Goal: Transaction & Acquisition: Book appointment/travel/reservation

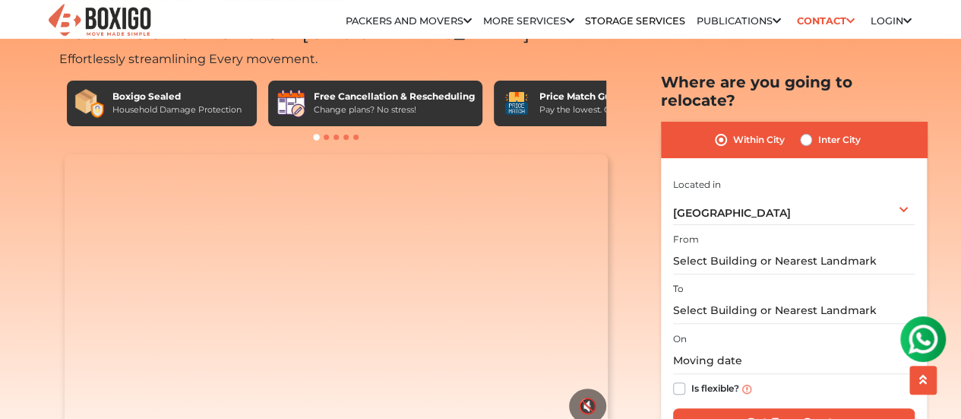
scroll to position [76, 0]
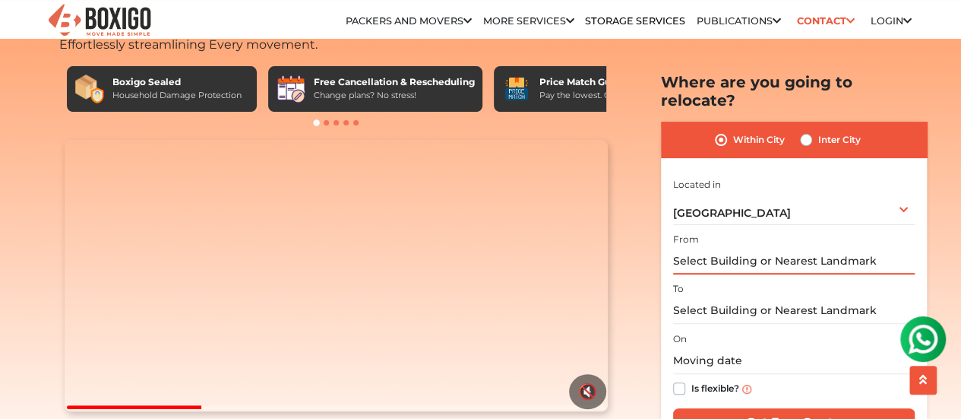
click at [714, 248] on input "text" at bounding box center [794, 261] width 242 height 27
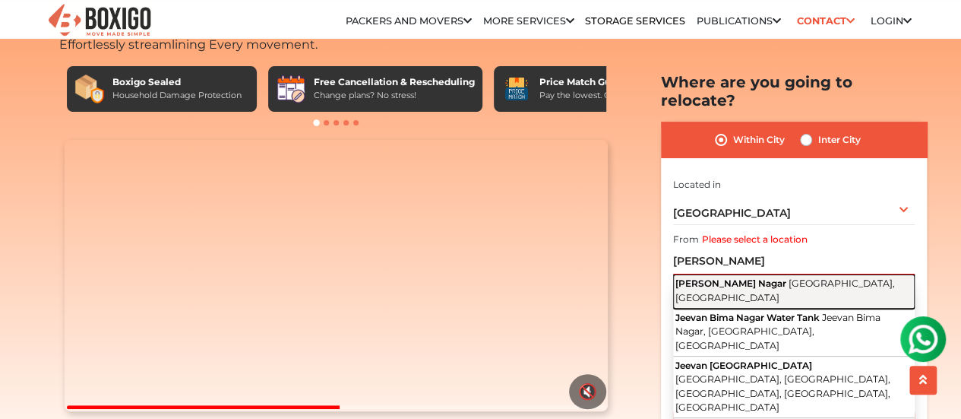
click at [763, 277] on span "[PERSON_NAME] Nagar" at bounding box center [730, 282] width 111 height 11
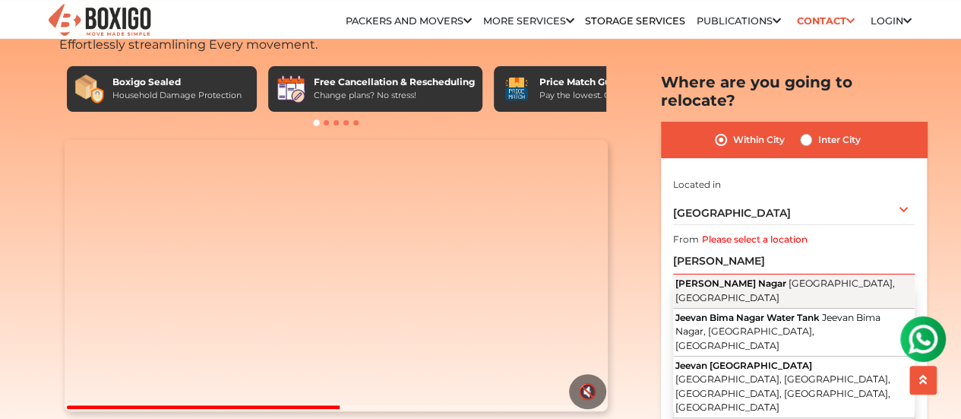
type input "Jeevan Bima Nagar, [GEOGRAPHIC_DATA], [GEOGRAPHIC_DATA]"
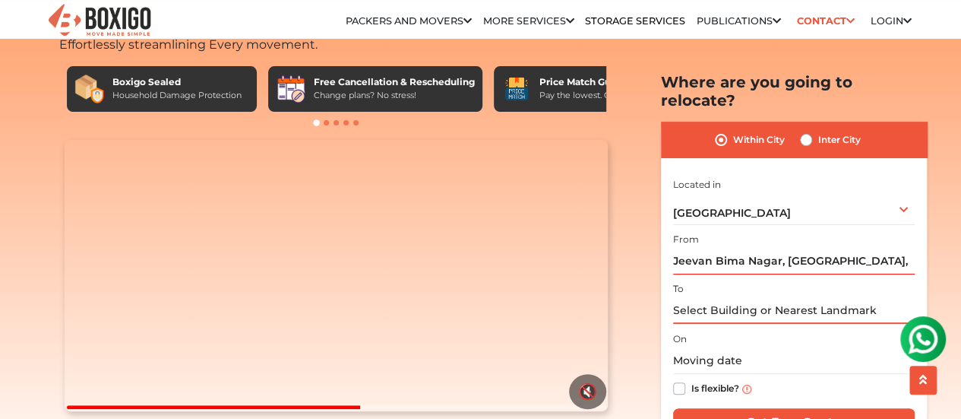
click at [724, 297] on input "text" at bounding box center [794, 310] width 242 height 27
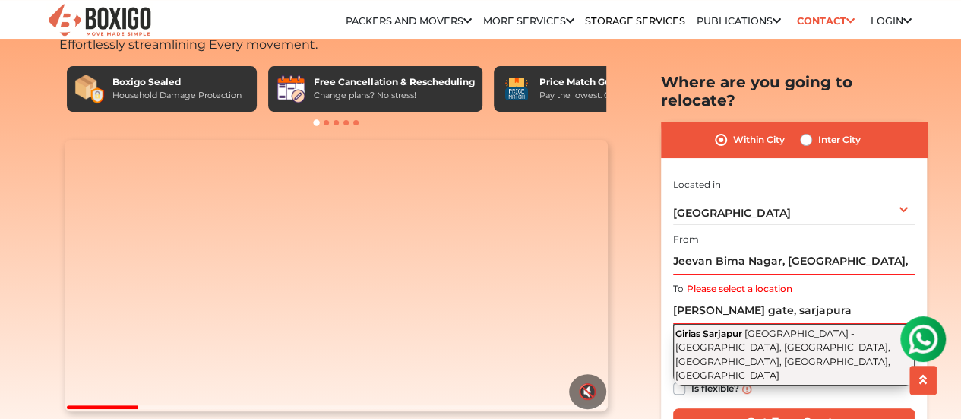
click at [771, 327] on span "[GEOGRAPHIC_DATA] - [GEOGRAPHIC_DATA], [GEOGRAPHIC_DATA], [GEOGRAPHIC_DATA], [G…" at bounding box center [782, 354] width 215 height 54
type input "Girias [GEOGRAPHIC_DATA], [GEOGRAPHIC_DATA] - [GEOGRAPHIC_DATA], [GEOGRAPHIC_DA…"
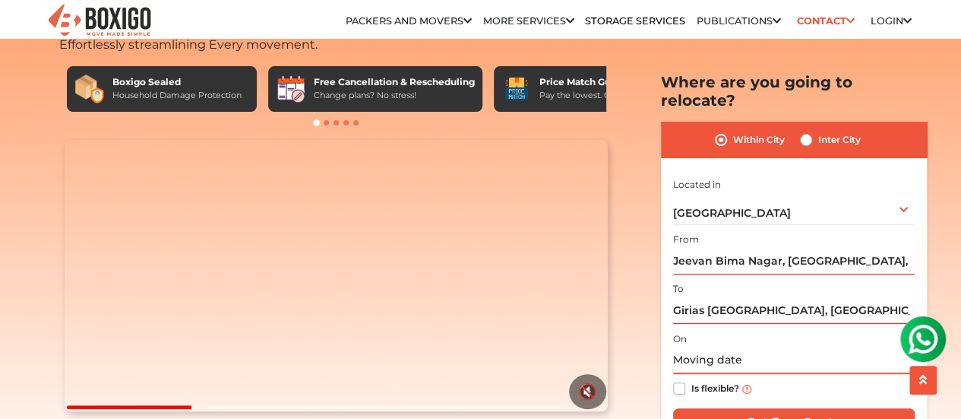
click at [755, 347] on input "text" at bounding box center [794, 360] width 242 height 27
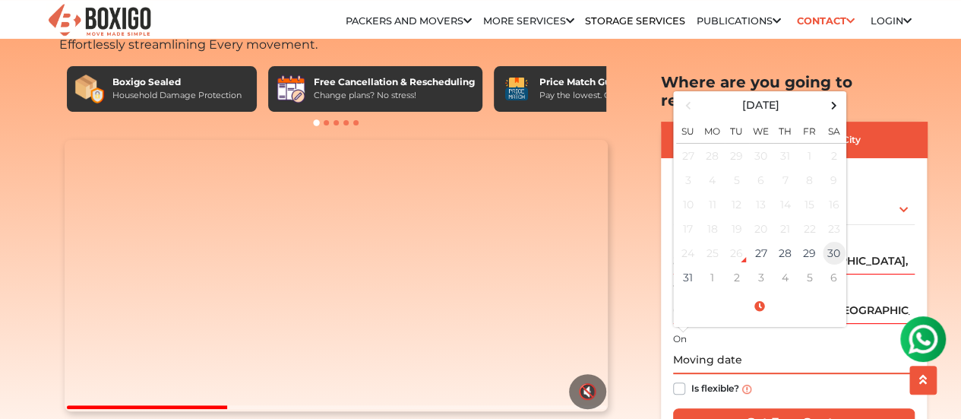
click at [832, 241] on td "30" at bounding box center [834, 253] width 24 height 24
type input "[DATE] 12:00 AM"
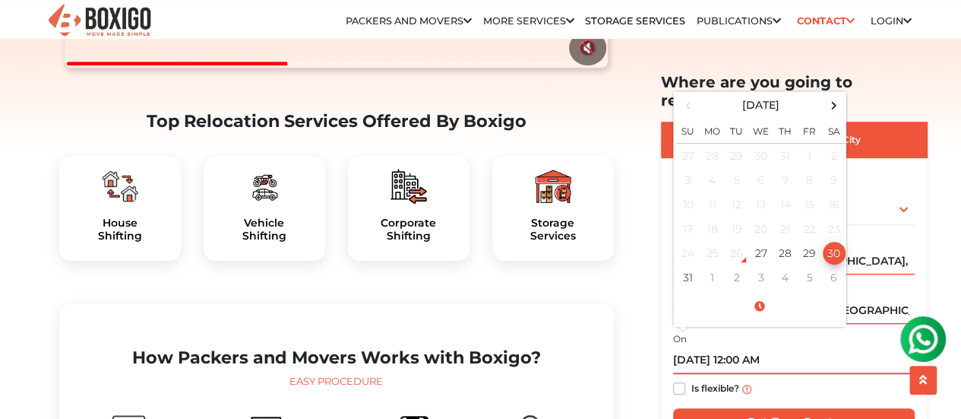
scroll to position [456, 0]
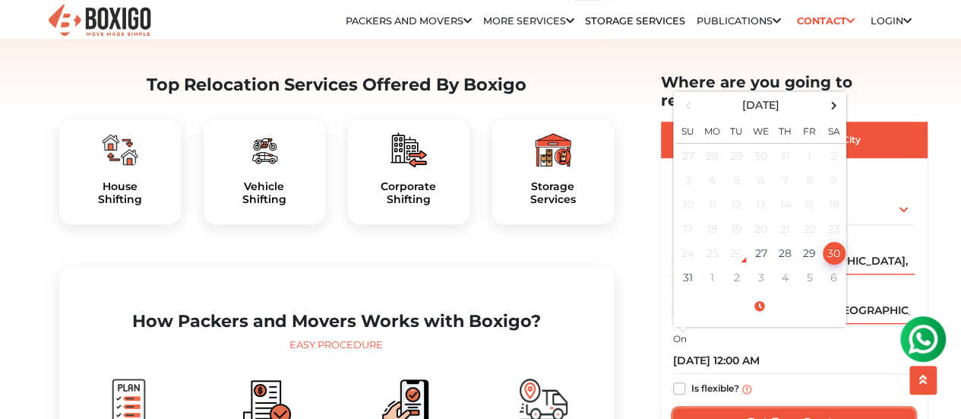
click at [788, 408] on input "Get Free Quote" at bounding box center [794, 422] width 242 height 29
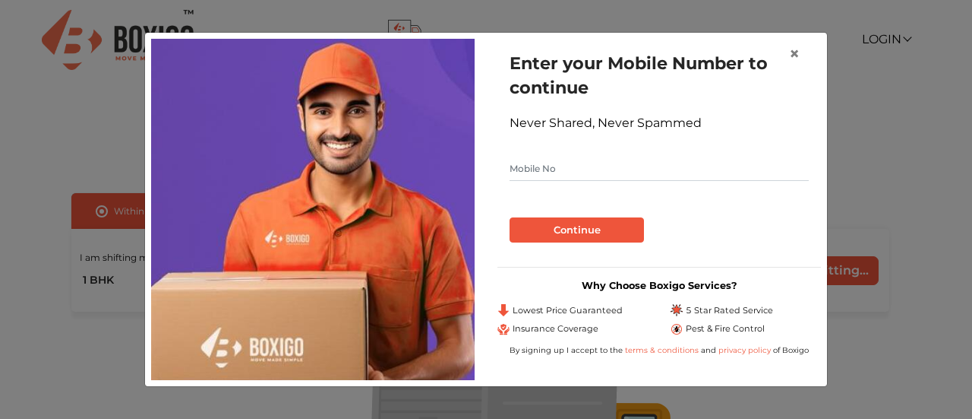
click at [550, 158] on input "text" at bounding box center [659, 168] width 299 height 24
type input "8123387587"
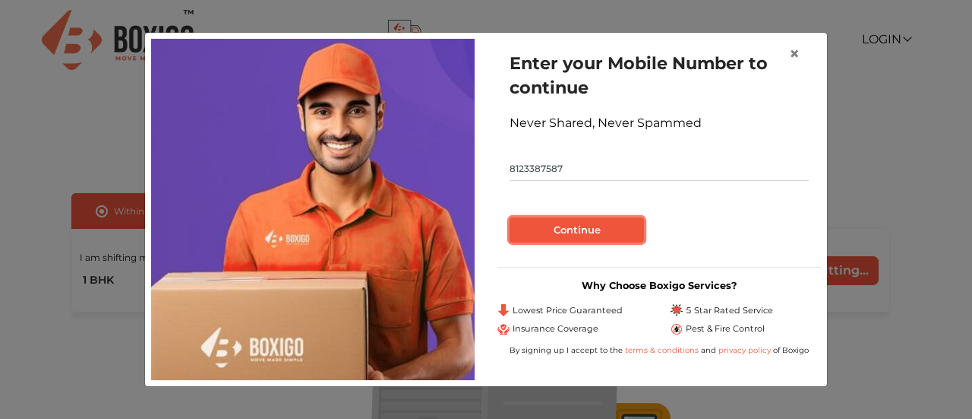
click at [585, 232] on button "Continue" at bounding box center [577, 230] width 134 height 26
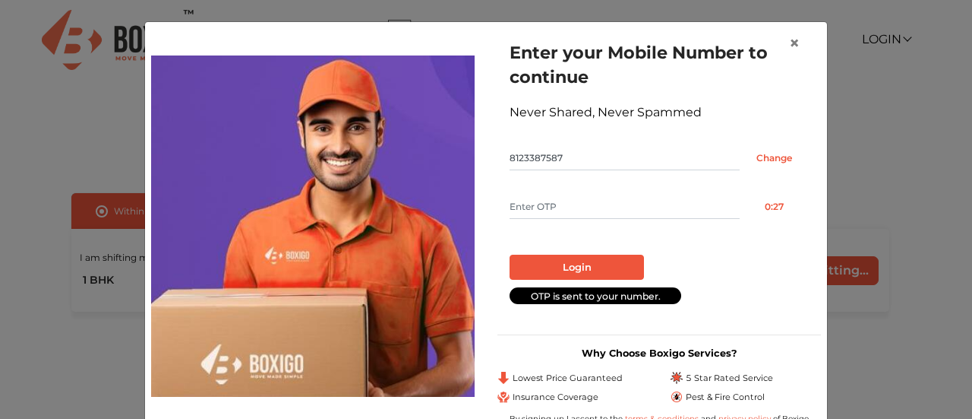
click at [566, 205] on input "text" at bounding box center [625, 206] width 230 height 24
click at [583, 208] on input "text" at bounding box center [625, 206] width 230 height 24
type input "9744"
click at [602, 266] on button "Login" at bounding box center [577, 267] width 134 height 26
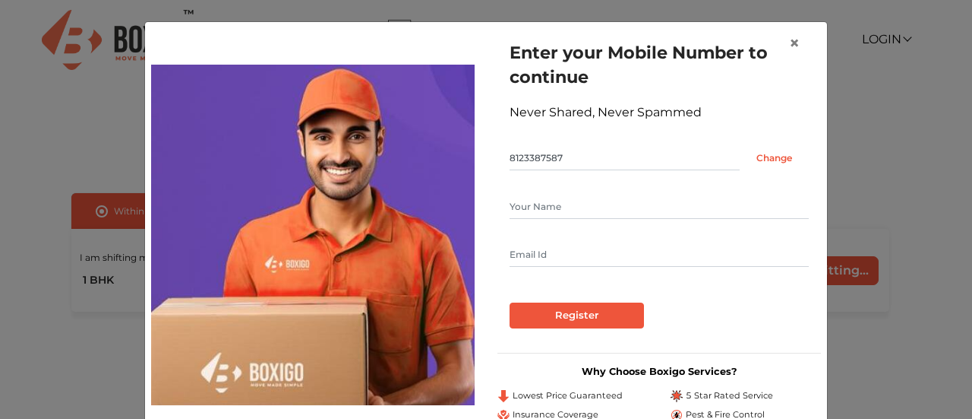
click at [576, 207] on input "text" at bounding box center [659, 206] width 299 height 24
type input "Kiran"
type input "kiran.joseph@rediffmail.com"
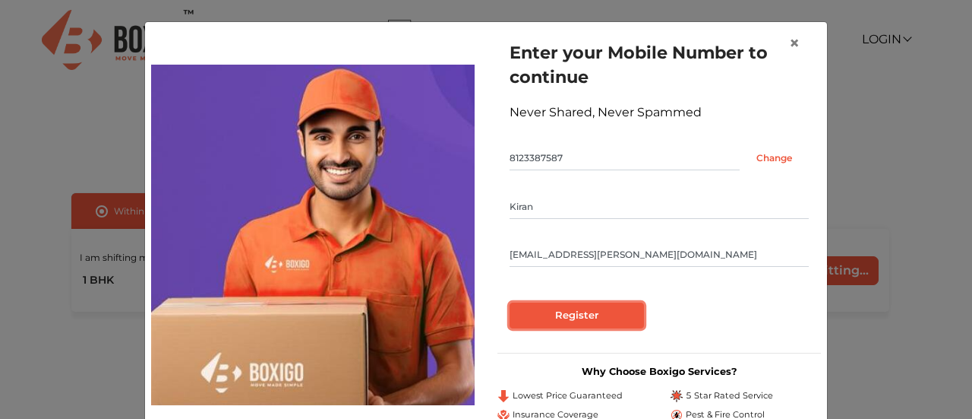
click at [562, 318] on input "Register" at bounding box center [577, 315] width 134 height 26
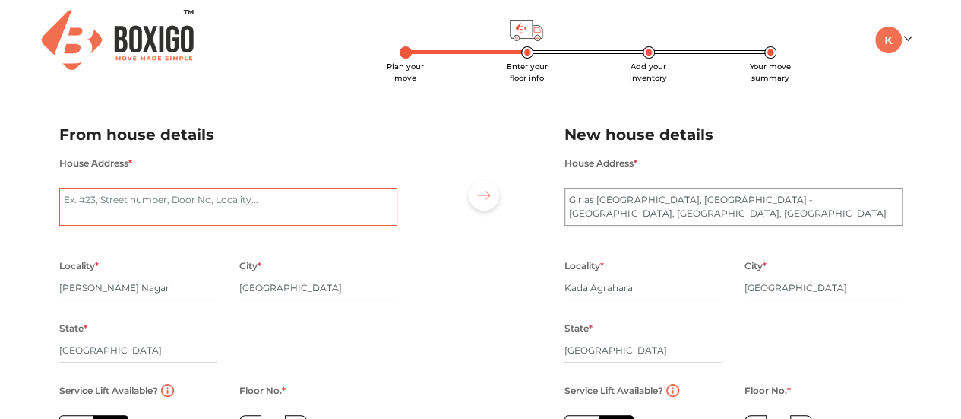
click at [138, 209] on textarea "House Address *" at bounding box center [228, 207] width 338 height 38
type textarea "2228"
click at [625, 207] on textarea "Girias Sarjapur, Varthur - Sarjapur Road, Sree Narayana Nagar, Sarjapura" at bounding box center [733, 207] width 338 height 38
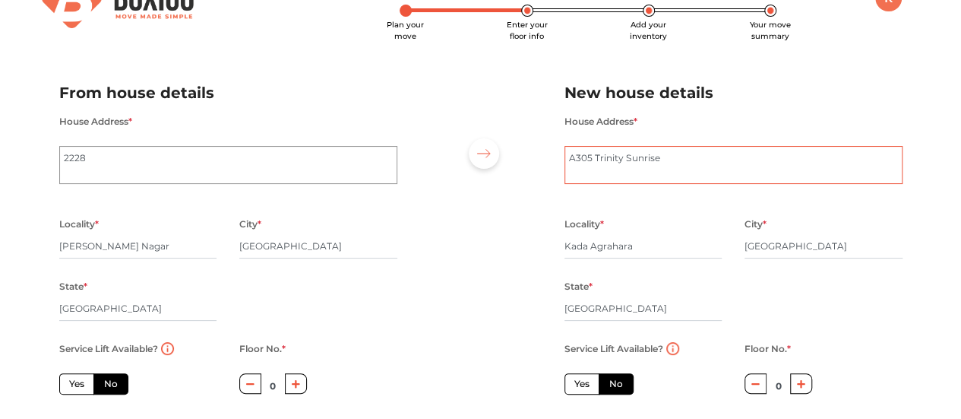
scroll to position [152, 0]
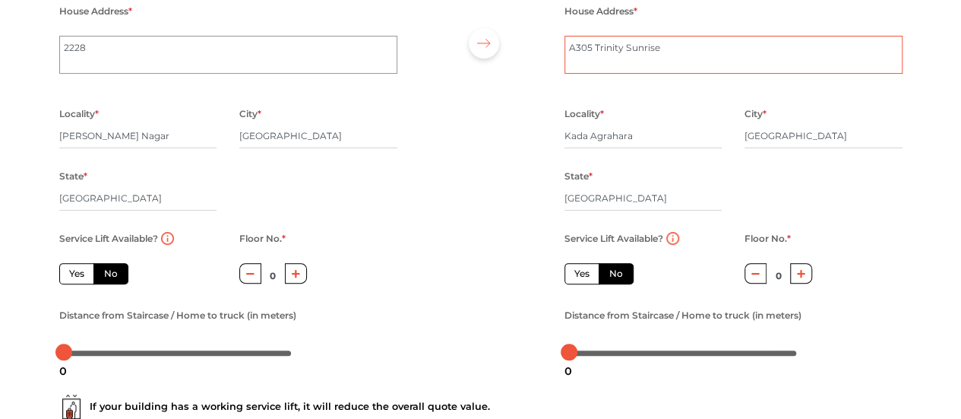
type textarea "A305 Trinity Sunrise"
click at [583, 279] on label "Yes" at bounding box center [581, 273] width 35 height 21
click at [583, 276] on input "Yes" at bounding box center [579, 272] width 10 height 10
radio input "true"
radio input "false"
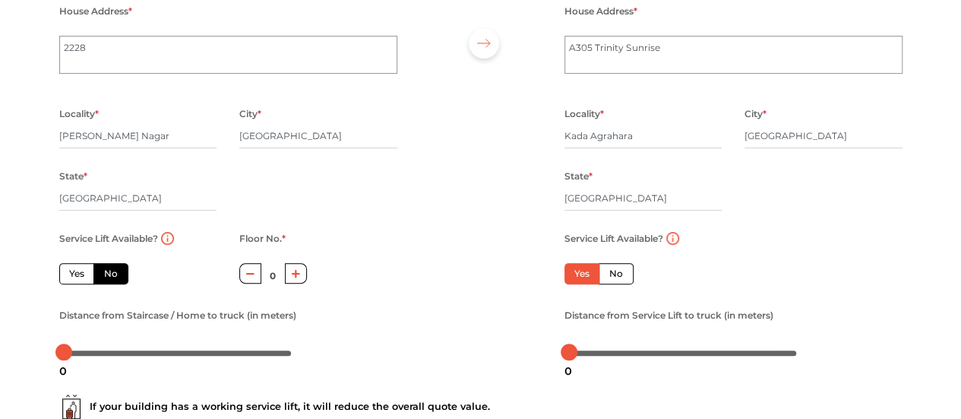
click at [78, 277] on label "Yes" at bounding box center [76, 273] width 35 height 21
click at [78, 276] on input "Yes" at bounding box center [74, 272] width 10 height 10
radio input "true"
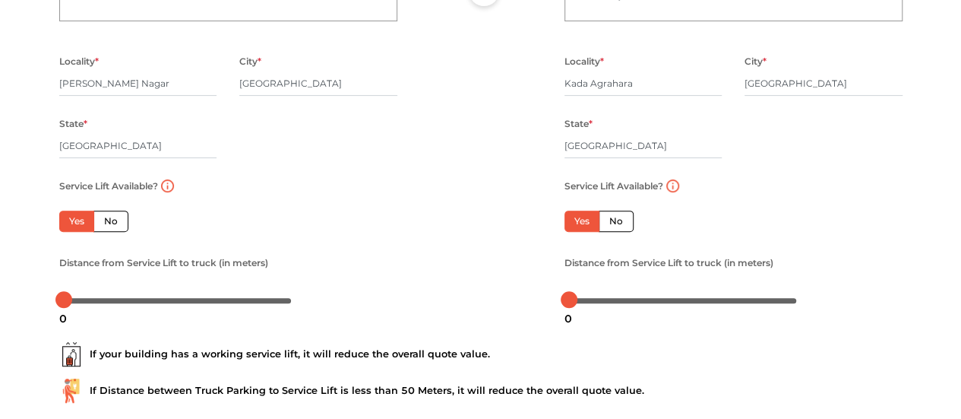
scroll to position [228, 0]
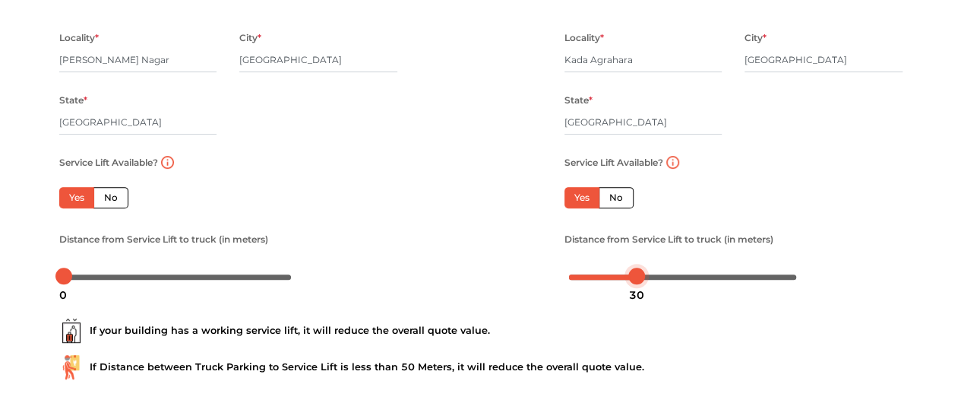
drag, startPoint x: 567, startPoint y: 277, endPoint x: 636, endPoint y: 280, distance: 68.4
click at [636, 280] on div at bounding box center [636, 275] width 17 height 17
drag, startPoint x: 62, startPoint y: 277, endPoint x: 109, endPoint y: 276, distance: 46.4
click at [109, 276] on div at bounding box center [108, 275] width 17 height 17
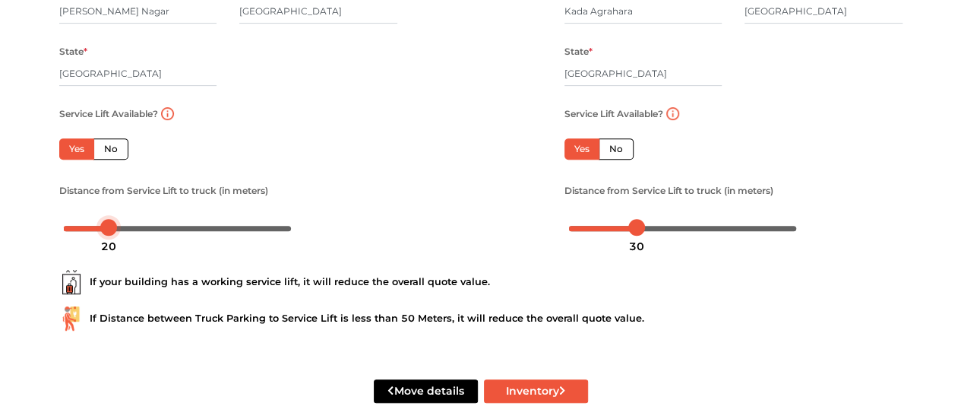
scroll to position [299, 0]
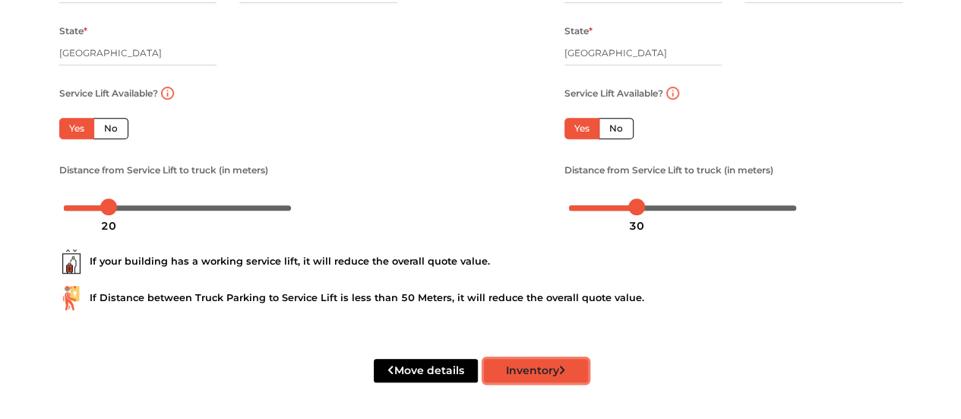
click at [520, 371] on button "Inventory" at bounding box center [536, 371] width 104 height 24
type textarea "Num 2228"
click at [524, 367] on button "Inventory" at bounding box center [536, 371] width 104 height 24
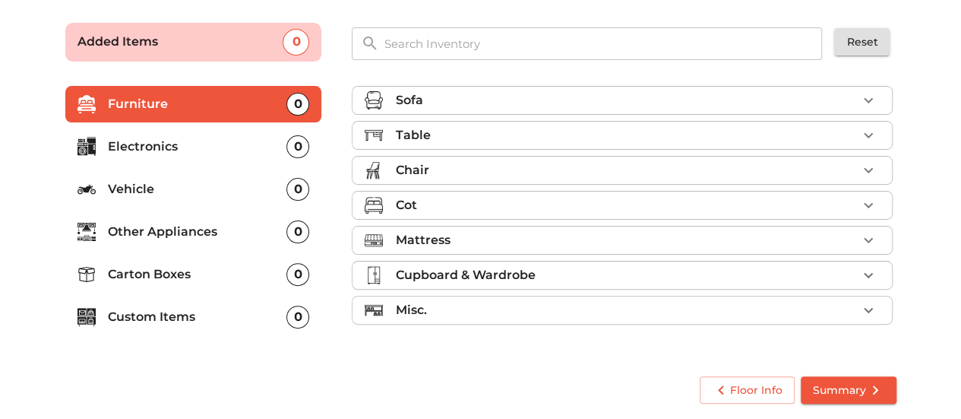
scroll to position [99, 0]
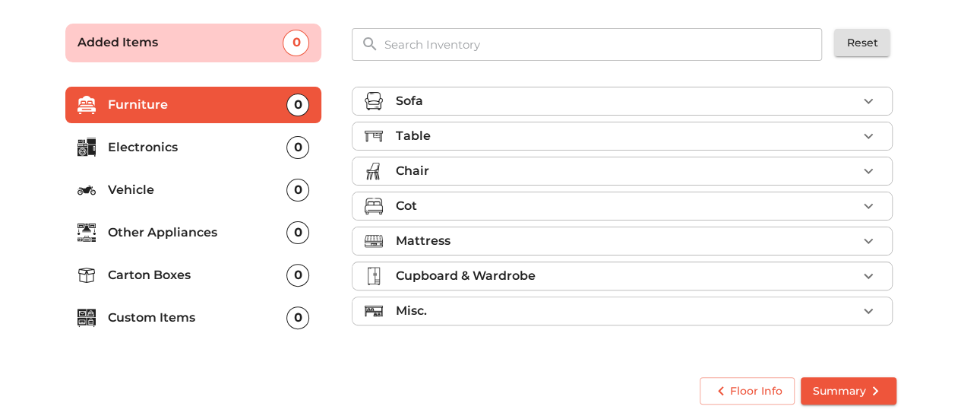
click at [169, 145] on p "Electronics" at bounding box center [197, 147] width 179 height 18
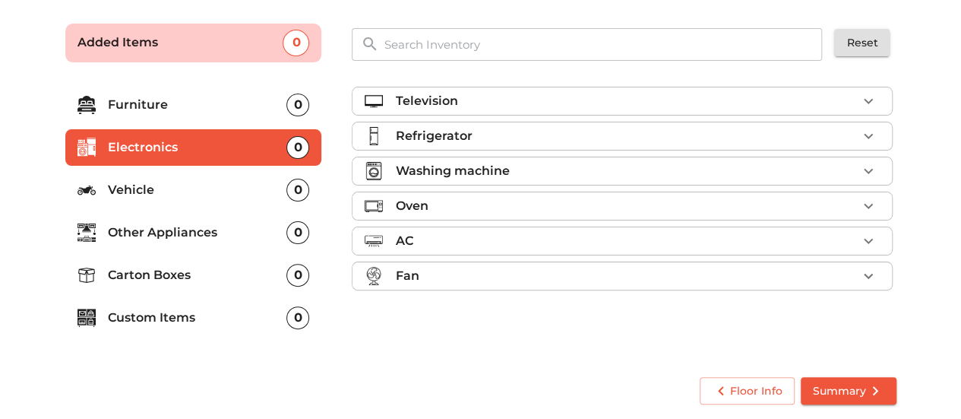
click at [504, 134] on div "Refrigerator" at bounding box center [626, 136] width 462 height 18
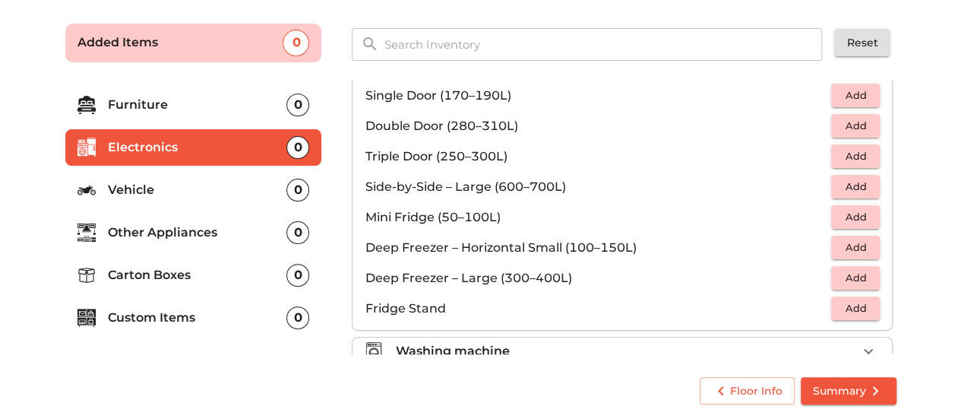
scroll to position [0, 0]
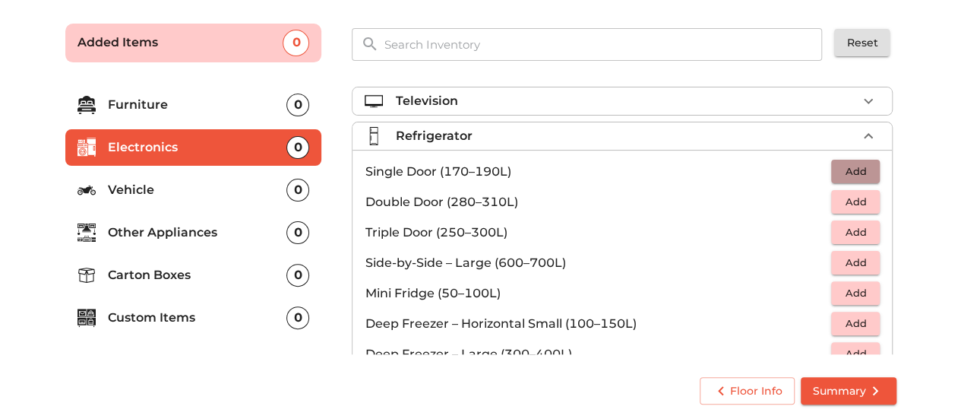
click at [846, 172] on span "Add" at bounding box center [855, 171] width 33 height 17
click at [167, 273] on p "Carton Boxes" at bounding box center [197, 275] width 179 height 18
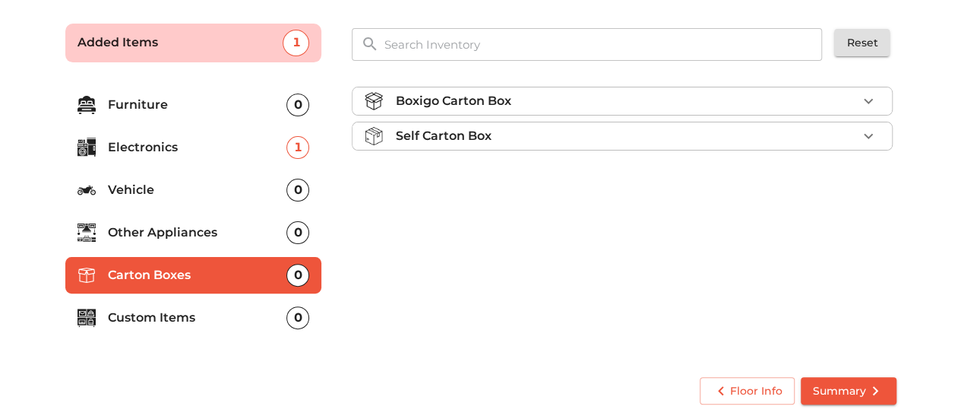
click at [775, 105] on div "Boxigo Carton Box" at bounding box center [626, 101] width 462 height 18
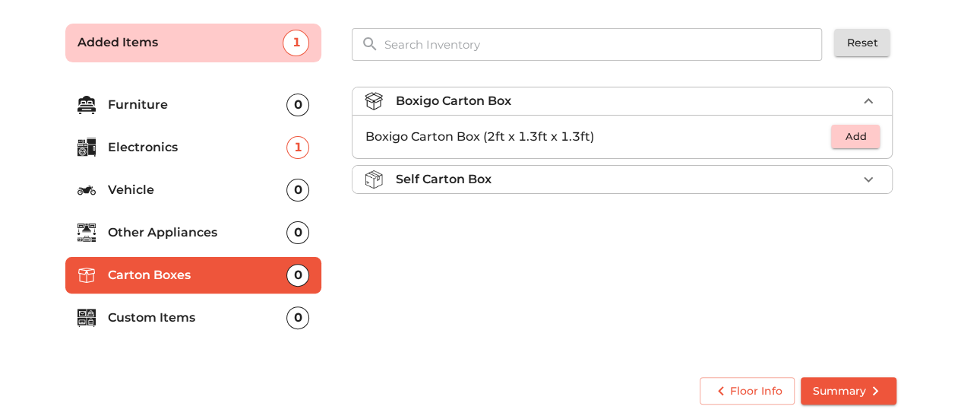
click at [862, 134] on span "Add" at bounding box center [855, 136] width 33 height 17
click at [867, 133] on icon "button" at bounding box center [868, 137] width 18 height 18
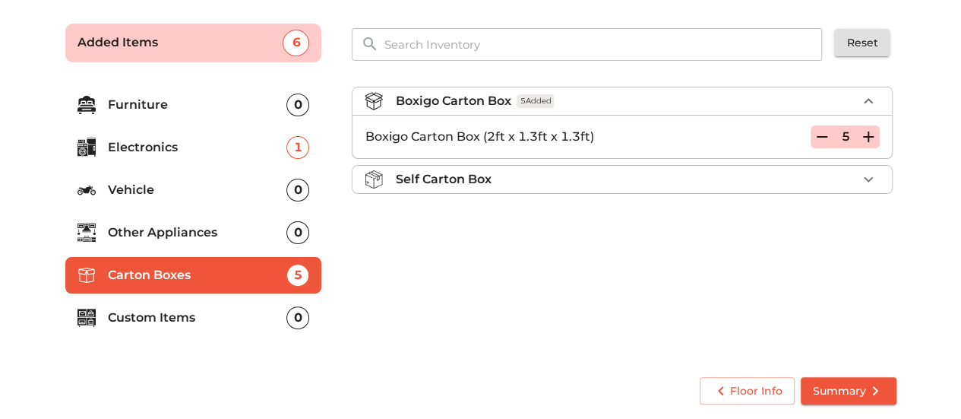
click at [516, 182] on div "Self Carton Box" at bounding box center [626, 179] width 462 height 18
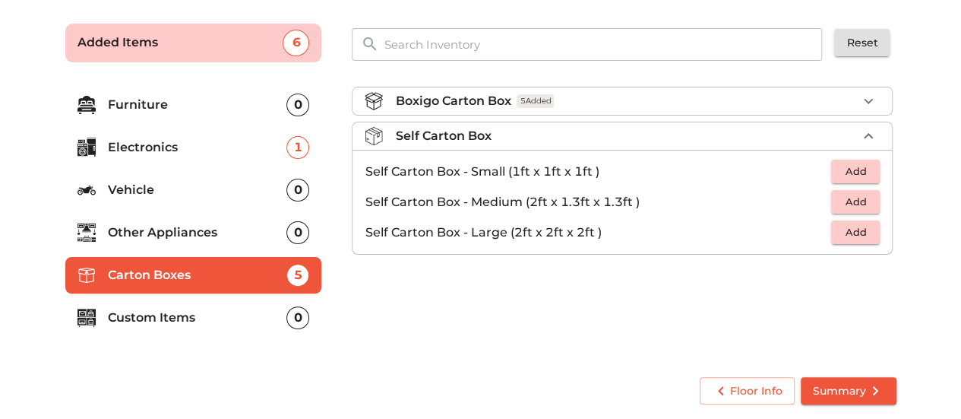
click at [861, 202] on span "Add" at bounding box center [855, 201] width 33 height 17
click at [867, 198] on icon "button" at bounding box center [868, 202] width 18 height 18
click at [720, 314] on div "Boxigo Carton Box 5 Added Self Carton Box 4 Added Self Carton Box - Small (1ft …" at bounding box center [624, 217] width 556 height 287
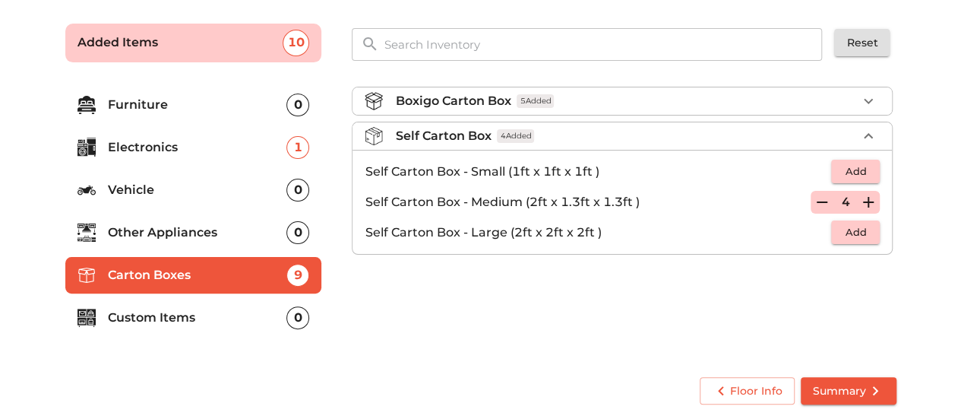
click at [843, 393] on span "Summary" at bounding box center [848, 390] width 71 height 19
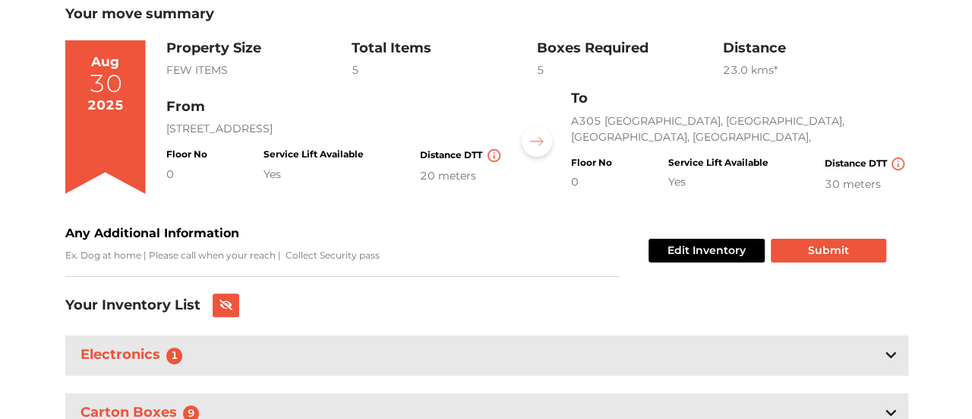
scroll to position [166, 0]
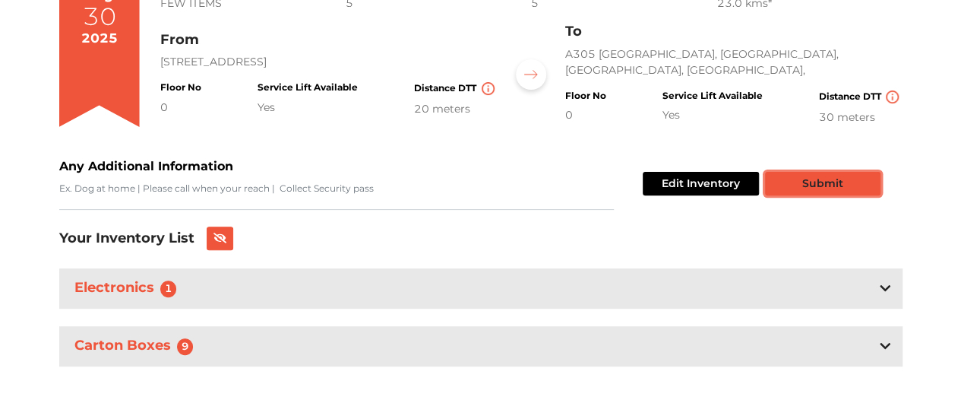
click at [820, 179] on button "Submit" at bounding box center [822, 184] width 115 height 24
